Goal: Task Accomplishment & Management: Manage account settings

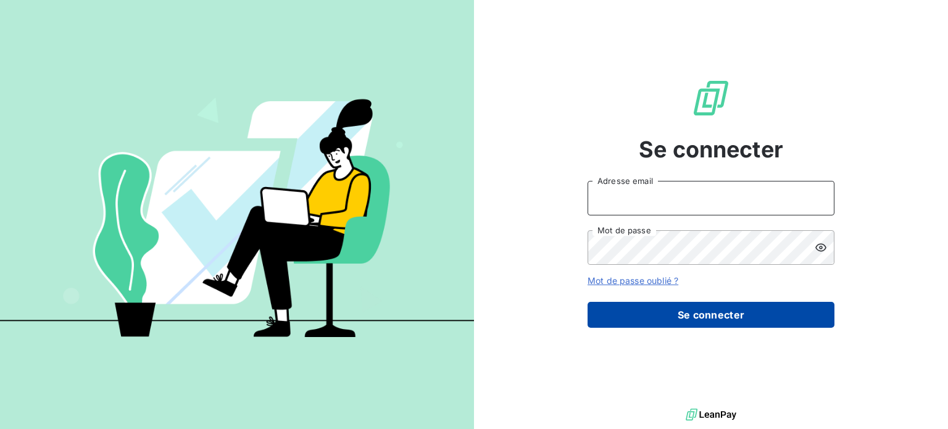
type input "[PERSON_NAME][EMAIL_ADDRESS][PERSON_NAME][DOMAIN_NAME]"
click at [649, 309] on button "Se connecter" at bounding box center [711, 315] width 247 height 26
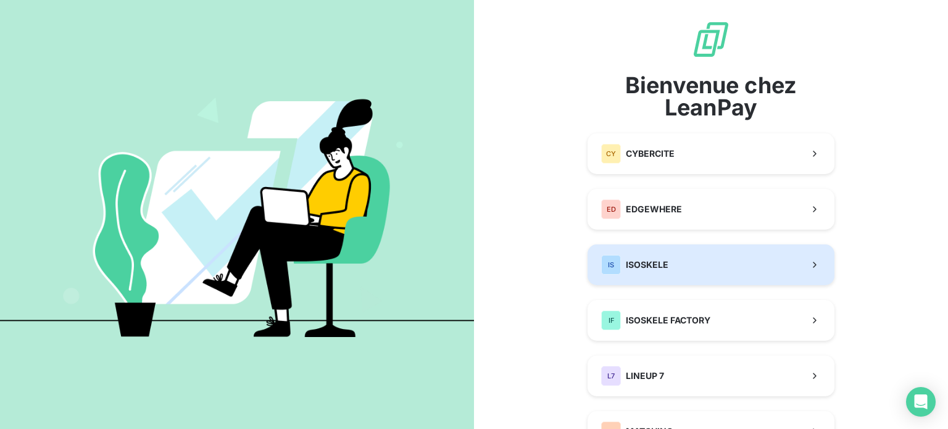
click at [645, 257] on div "IS ISOSKELE" at bounding box center [634, 265] width 67 height 20
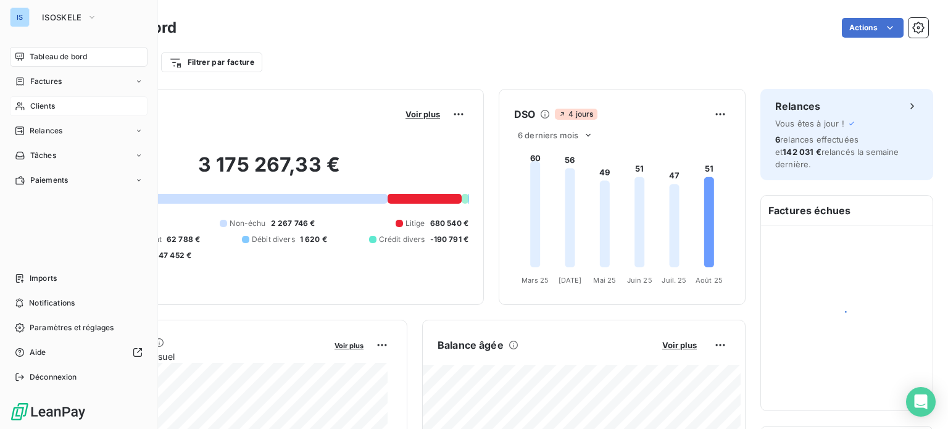
click at [51, 103] on span "Clients" at bounding box center [42, 106] width 25 height 11
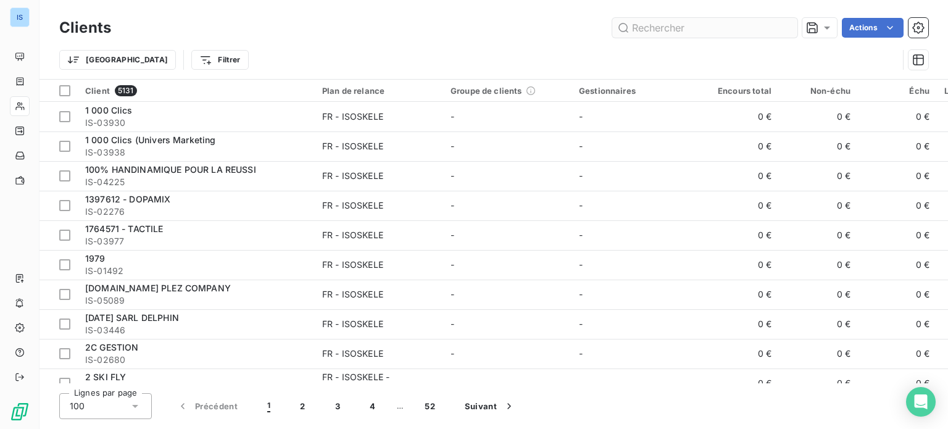
click at [630, 24] on input "text" at bounding box center [704, 28] width 185 height 20
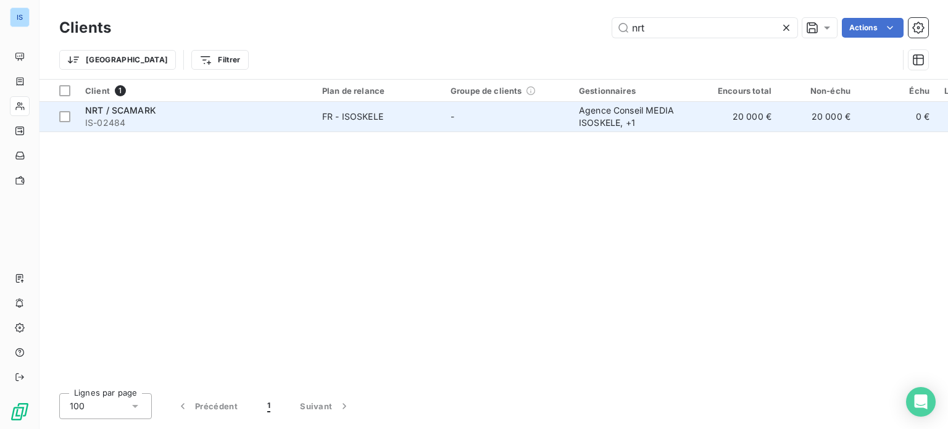
type input "nrt"
click at [295, 113] on div "NRT / SCAMARK" at bounding box center [196, 110] width 222 height 12
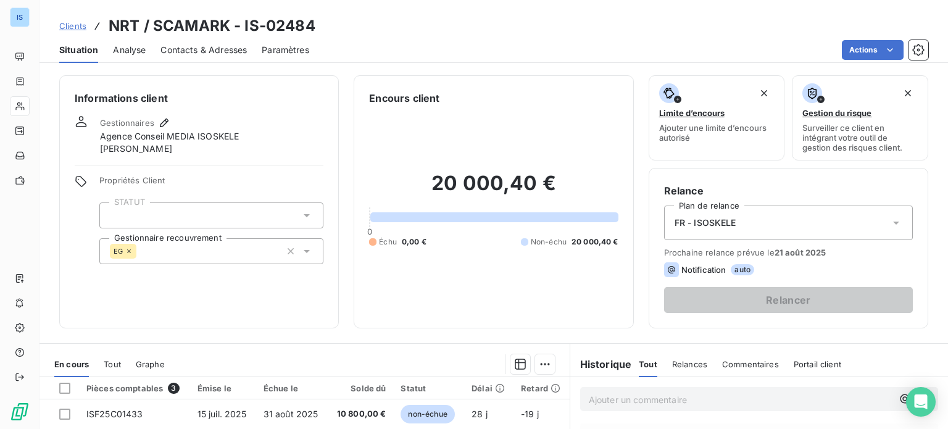
scroll to position [222, 0]
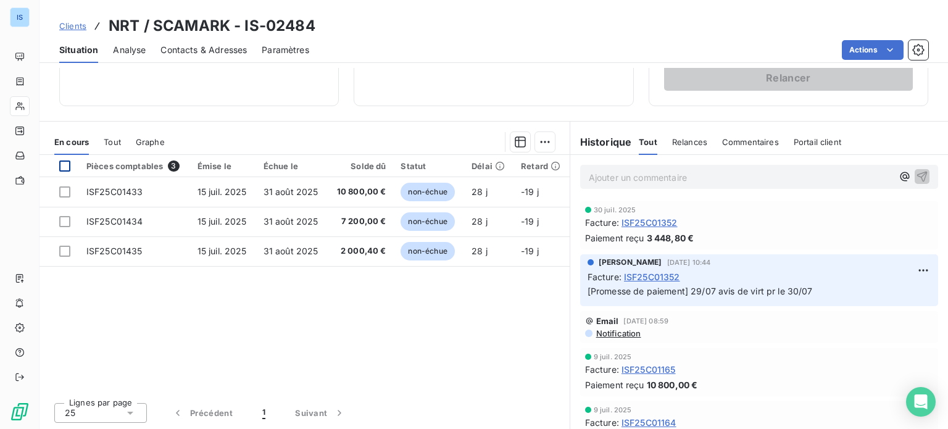
click at [63, 169] on div at bounding box center [64, 166] width 11 height 11
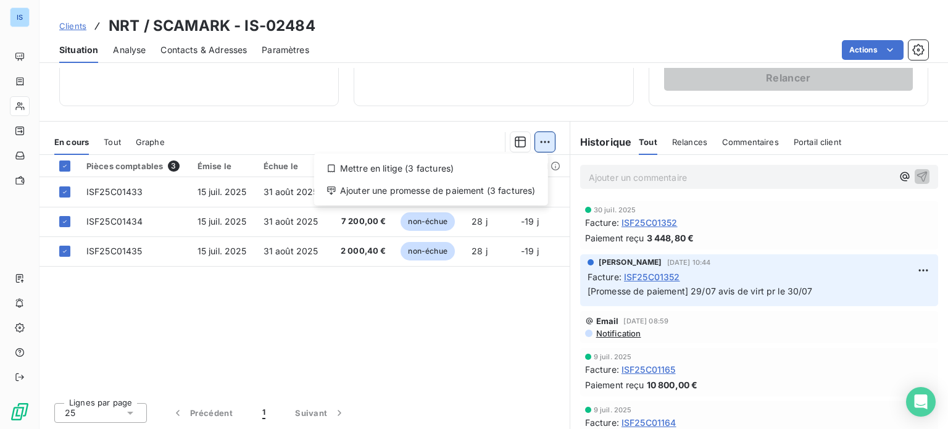
click at [537, 144] on html "IS Clients NRT / SCAMARK - IS-02484 Situation Analyse Contacts & Adresses Param…" at bounding box center [474, 214] width 948 height 429
click at [512, 185] on div "Ajouter une promesse de paiement (3 factures)" at bounding box center [431, 191] width 224 height 20
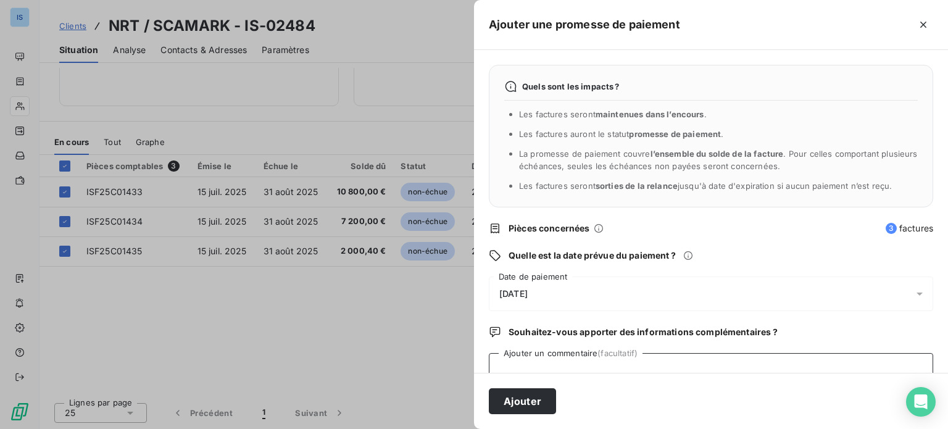
click at [574, 368] on textarea "Ajouter un commentaire (facultatif)" at bounding box center [711, 376] width 445 height 47
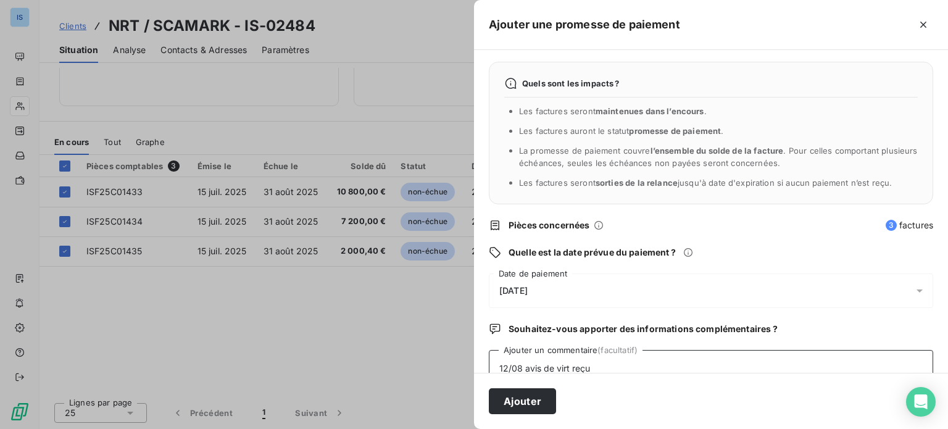
type textarea "12/08 avis de virt reçu"
click at [879, 284] on div "13/08/2025" at bounding box center [711, 291] width 445 height 35
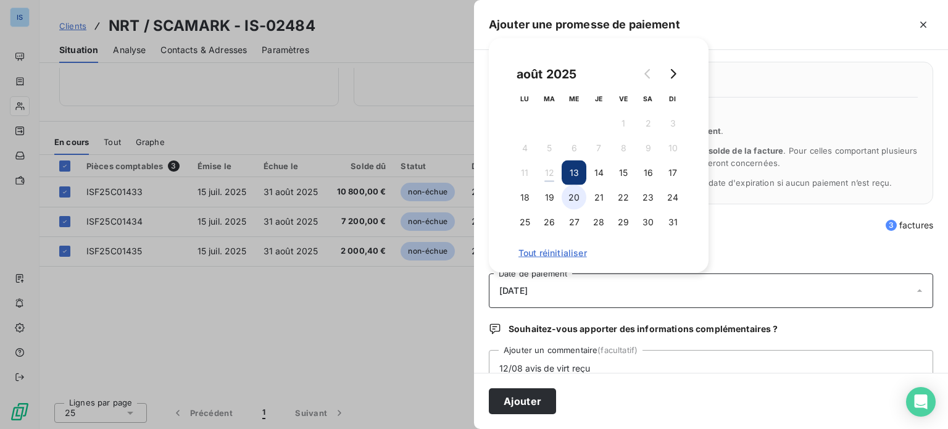
click at [566, 199] on button "20" at bounding box center [574, 197] width 25 height 25
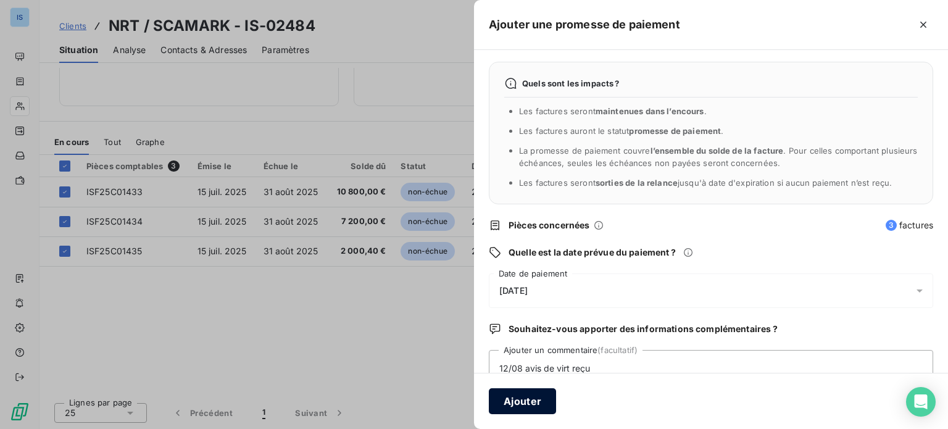
click at [540, 406] on button "Ajouter" at bounding box center [522, 401] width 67 height 26
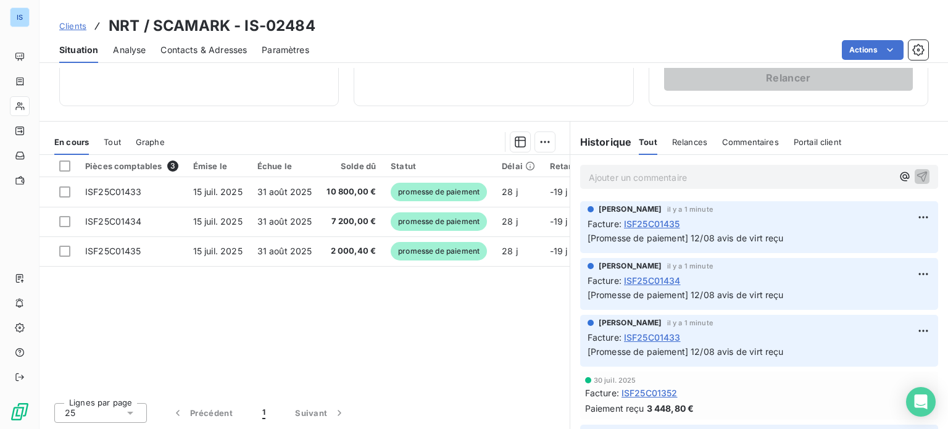
scroll to position [178, 0]
